Goal: Navigation & Orientation: Find specific page/section

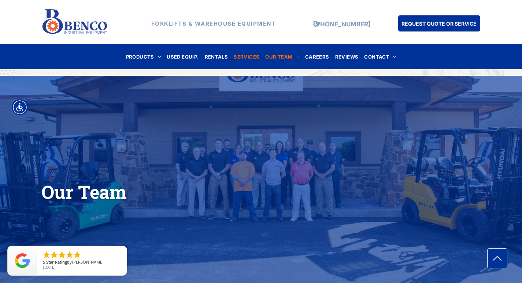
click at [244, 54] on span "SERVICES" at bounding box center [247, 57] width 26 height 10
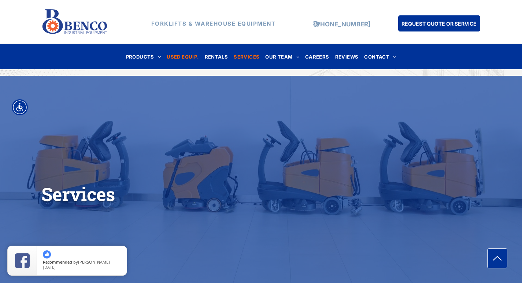
click at [191, 55] on span "USED EQUIP." at bounding box center [183, 57] width 32 height 10
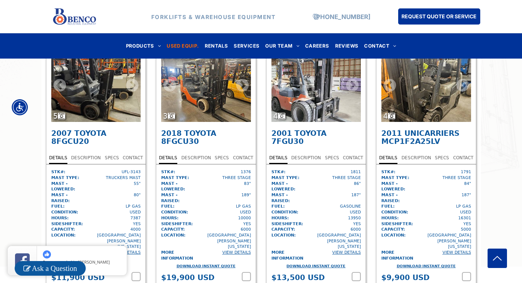
scroll to position [2051, 0]
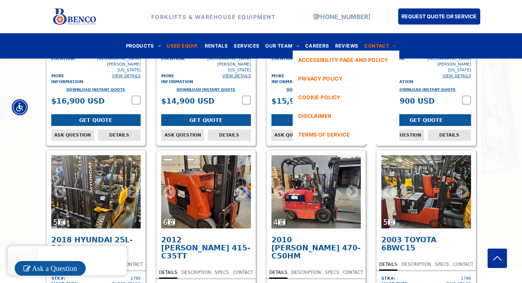
click at [383, 44] on span "CONTACT" at bounding box center [380, 46] width 32 height 10
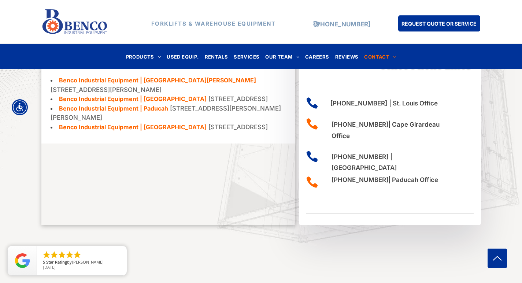
scroll to position [455, 0]
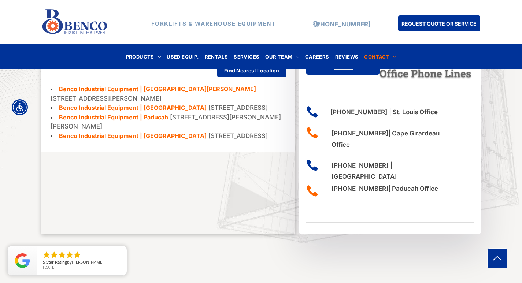
click at [249, 52] on span "SERVICES" at bounding box center [247, 57] width 26 height 10
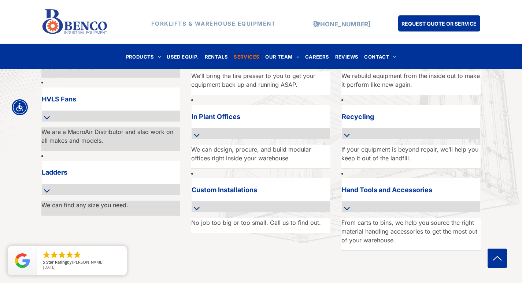
scroll to position [877, 0]
